Goal: Task Accomplishment & Management: Complete application form

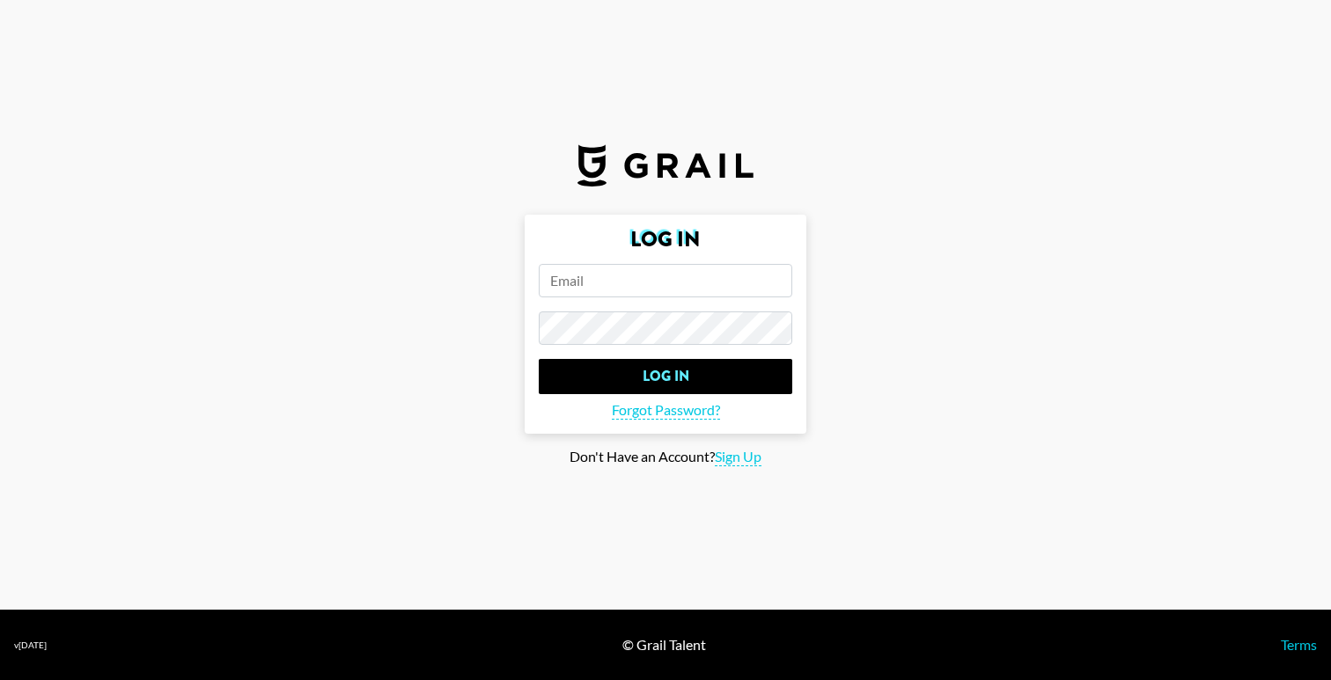
click at [561, 272] on input "email" at bounding box center [666, 280] width 254 height 33
type input "siobhan@tropicskincare.com"
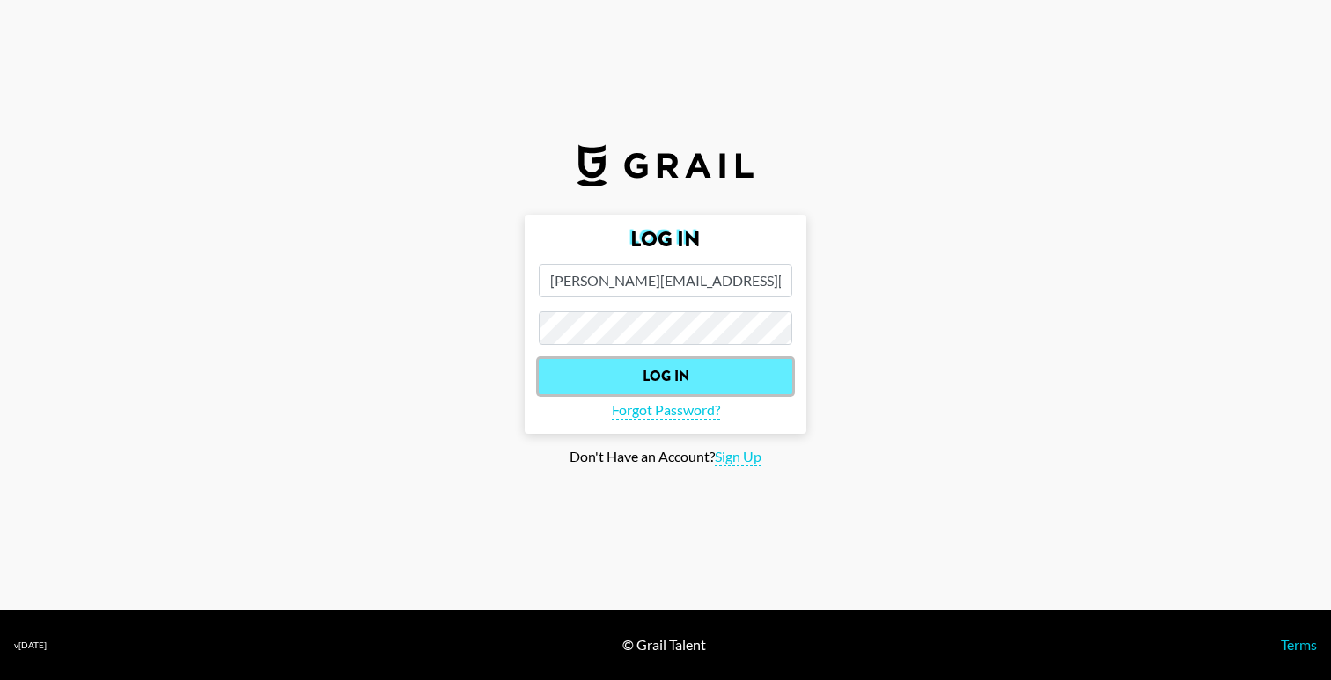
click at [662, 380] on input "Log In" at bounding box center [666, 376] width 254 height 35
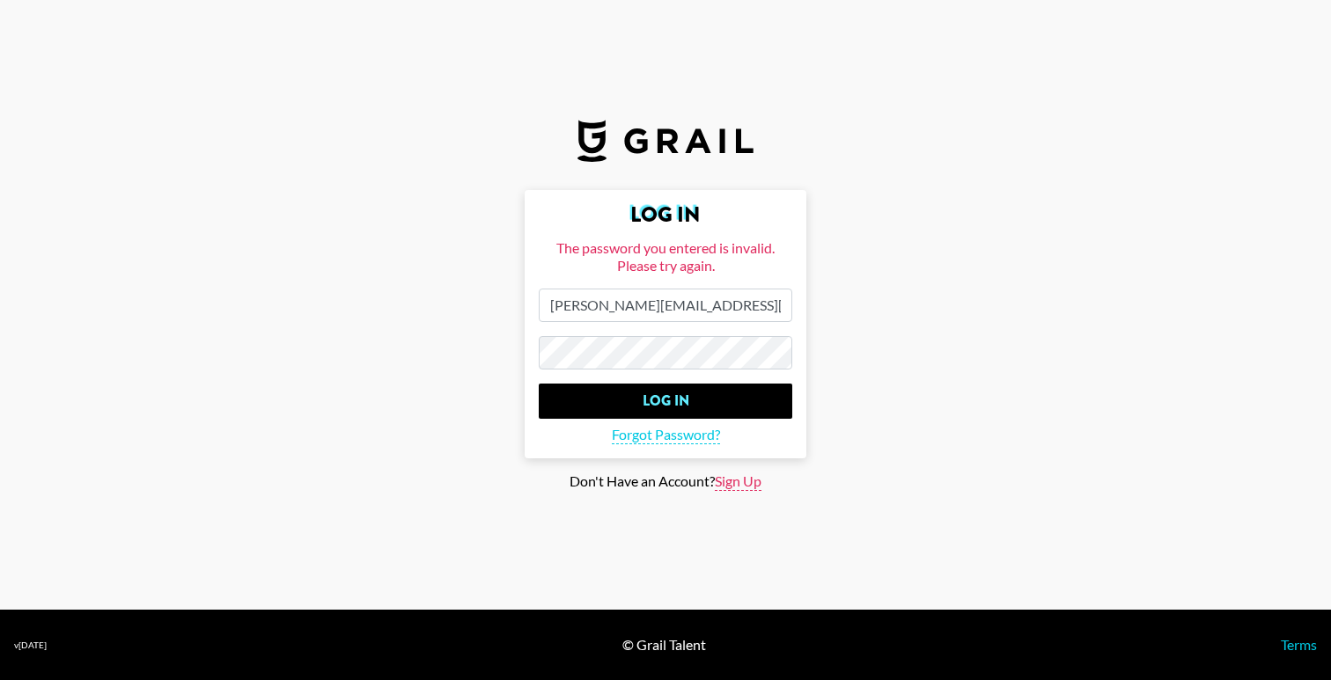
click at [734, 475] on span "Sign Up" at bounding box center [738, 482] width 47 height 18
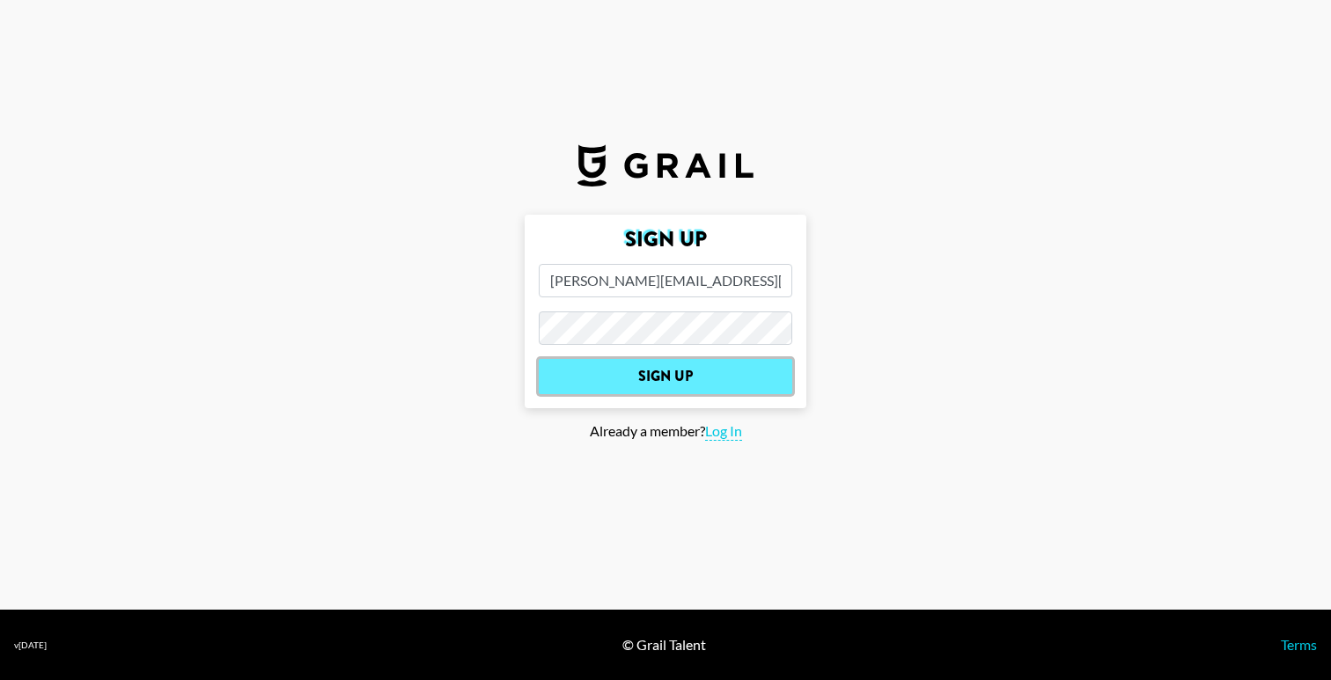
click at [665, 375] on input "Sign Up" at bounding box center [666, 376] width 254 height 35
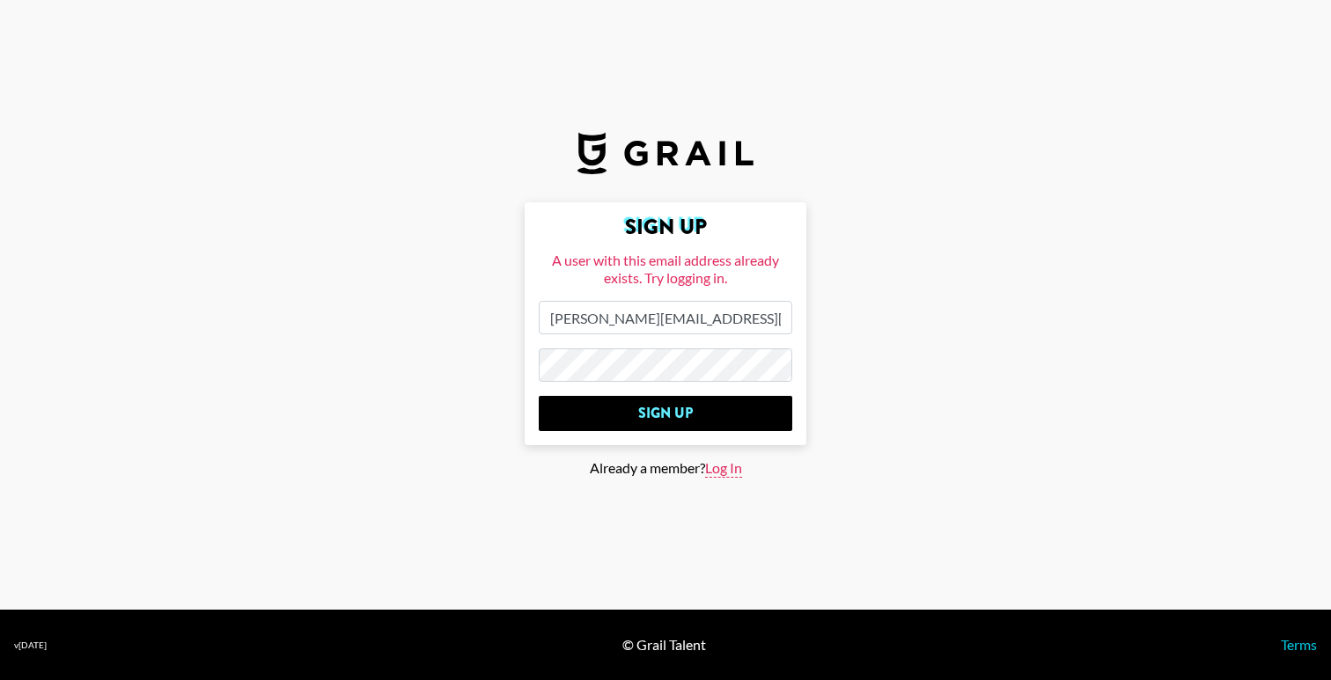
click at [737, 476] on span "Log In" at bounding box center [723, 469] width 37 height 18
type input "Log In"
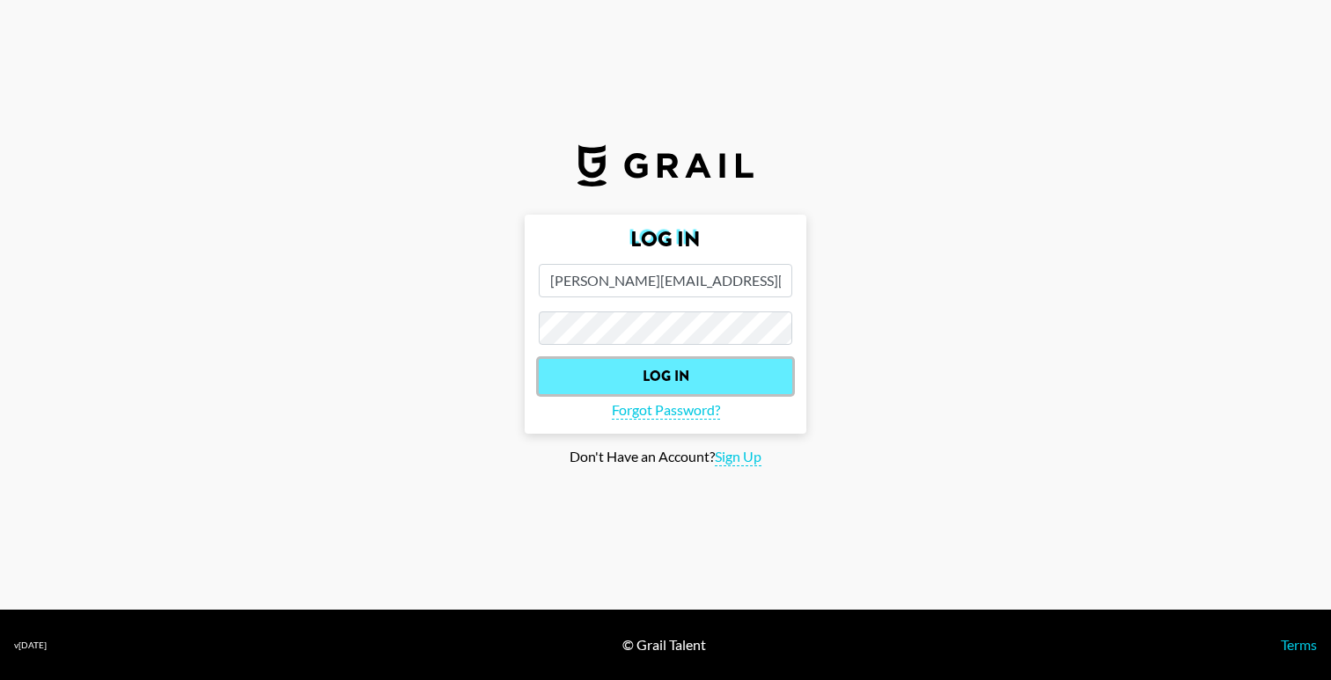
click at [657, 381] on input "Log In" at bounding box center [666, 376] width 254 height 35
